Goal: Task Accomplishment & Management: Manage account settings

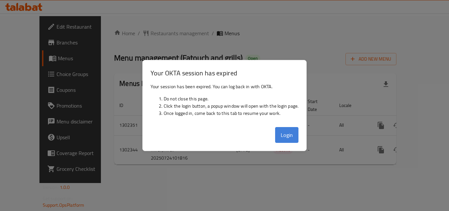
click at [284, 133] on button "Login" at bounding box center [287, 135] width 24 height 16
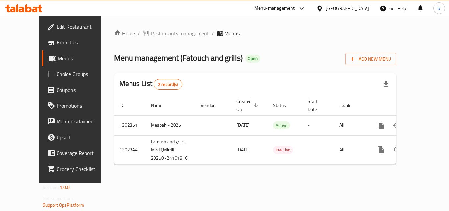
click at [38, 6] on icon at bounding box center [23, 8] width 37 height 8
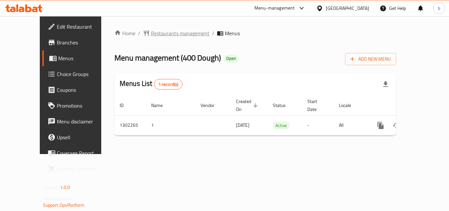
click at [151, 34] on span "Restaurants management" at bounding box center [180, 33] width 58 height 8
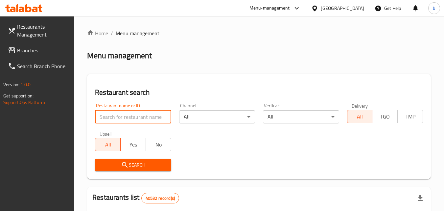
click at [129, 115] on input "search" at bounding box center [133, 116] width 76 height 13
paste input "702360"
type input "702360"
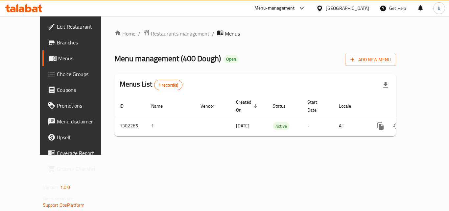
click at [57, 73] on span "Choice Groups" at bounding box center [83, 74] width 53 height 8
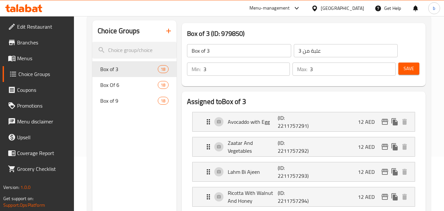
scroll to position [66, 0]
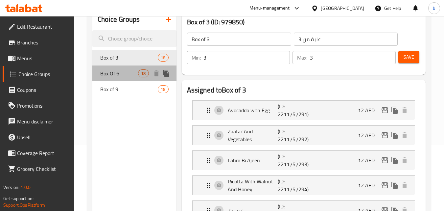
click at [107, 74] on span "Box Of 6" at bounding box center [119, 73] width 38 height 8
type input "Box Of 6"
type input "علبة من 6"
type input "6"
